Goal: Transaction & Acquisition: Purchase product/service

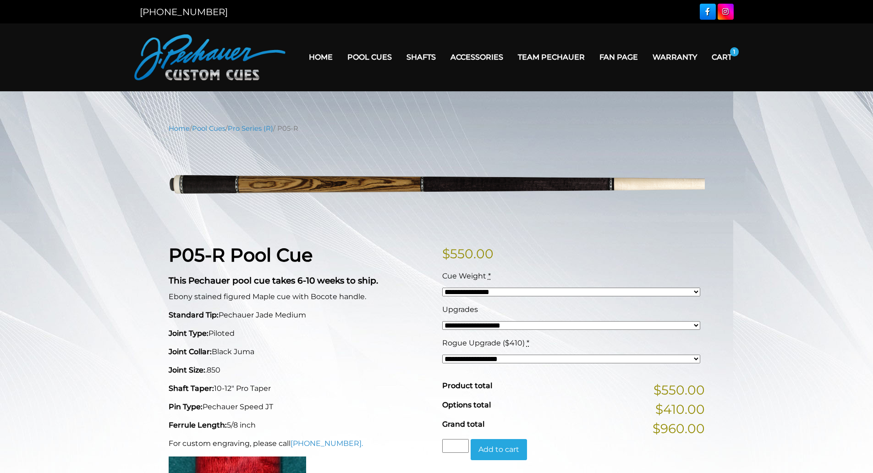
select select "*****"
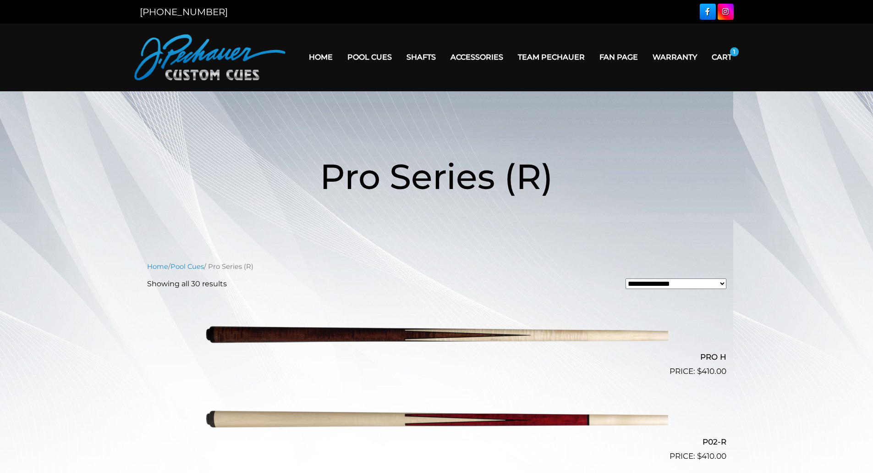
scroll to position [275, 0]
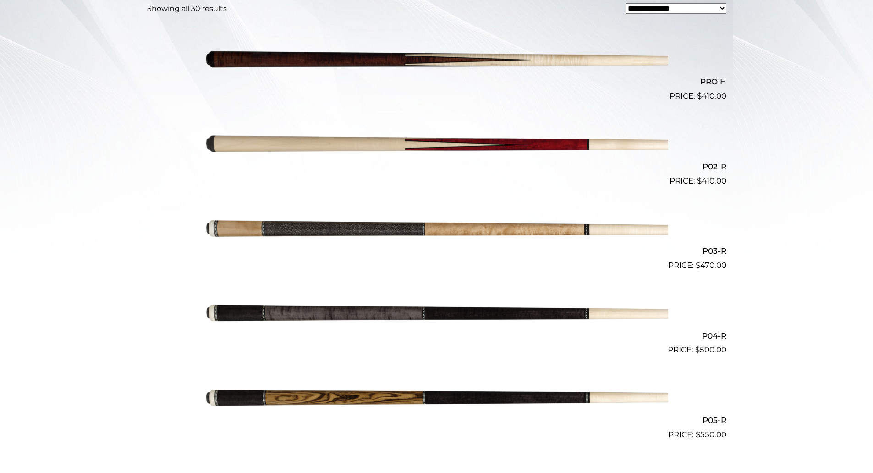
click at [420, 312] on img at bounding box center [436, 313] width 463 height 77
click at [345, 390] on img at bounding box center [436, 397] width 463 height 77
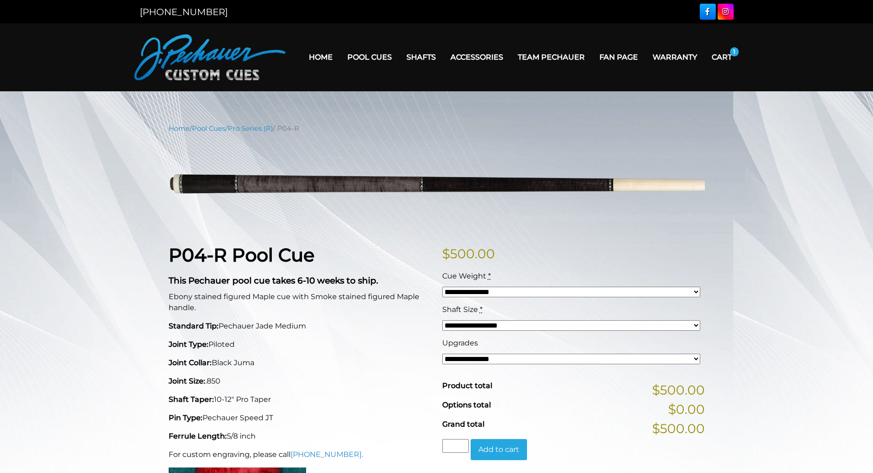
click at [395, 313] on div "P04-R Pool Cue This Pechauer pool cue takes 6-10 weeks to ship. Ebony stained f…" at bounding box center [300, 413] width 274 height 339
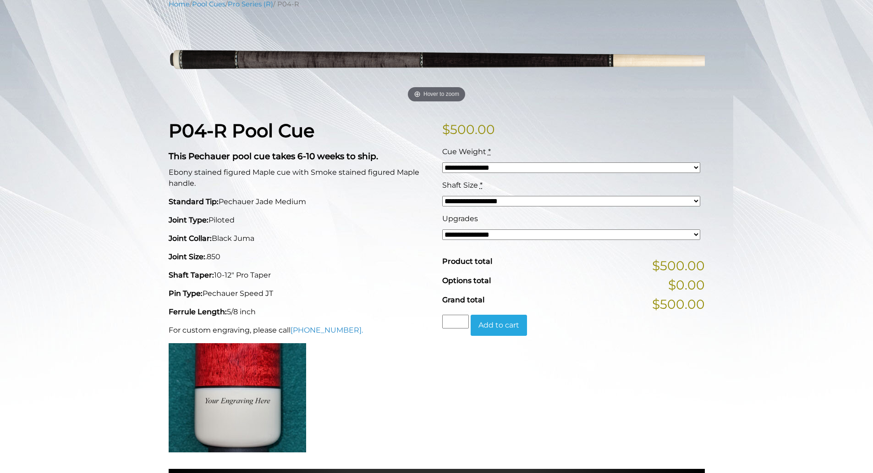
scroll to position [125, 0]
